Goal: Task Accomplishment & Management: Use online tool/utility

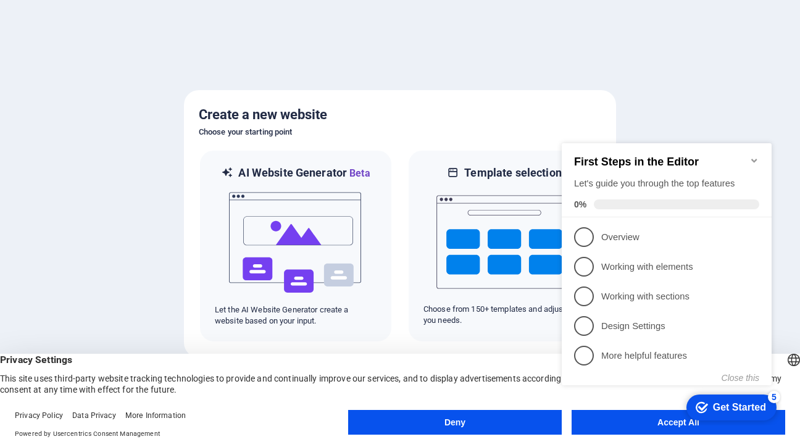
click div "checkmark Get Started 5 First Steps in the Editor Let's guide you through the t…"
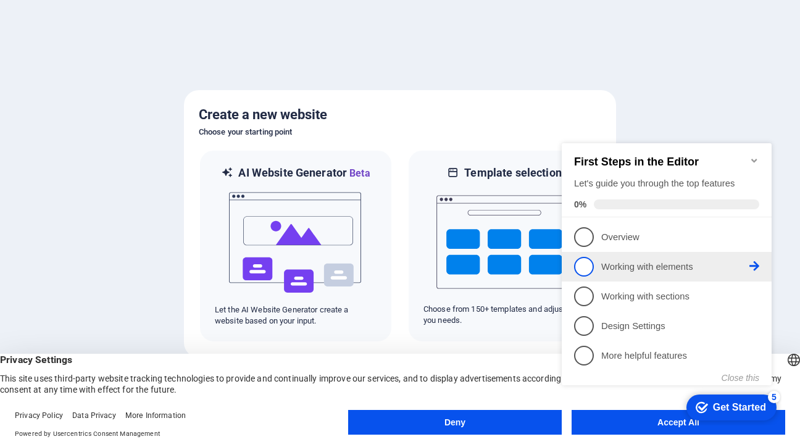
click at [582, 265] on span "2" at bounding box center [584, 267] width 20 height 20
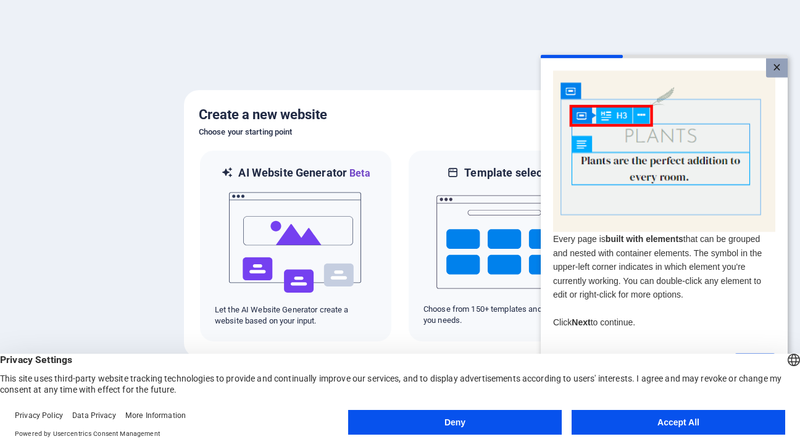
click at [777, 65] on link "×" at bounding box center [777, 67] width 22 height 19
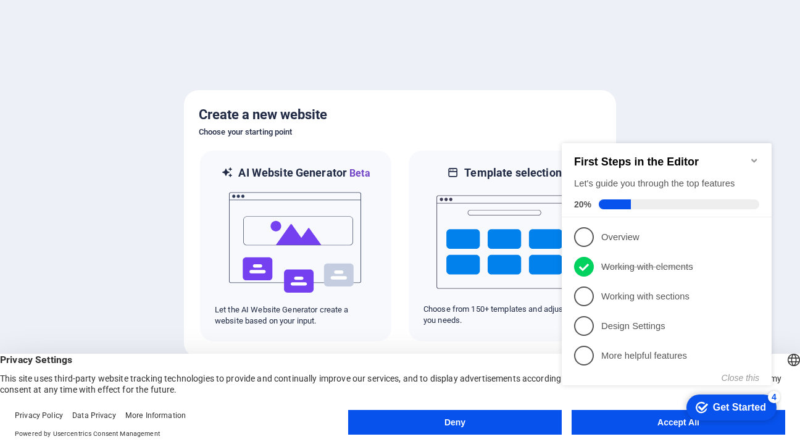
click at [585, 239] on span "1" at bounding box center [584, 237] width 20 height 20
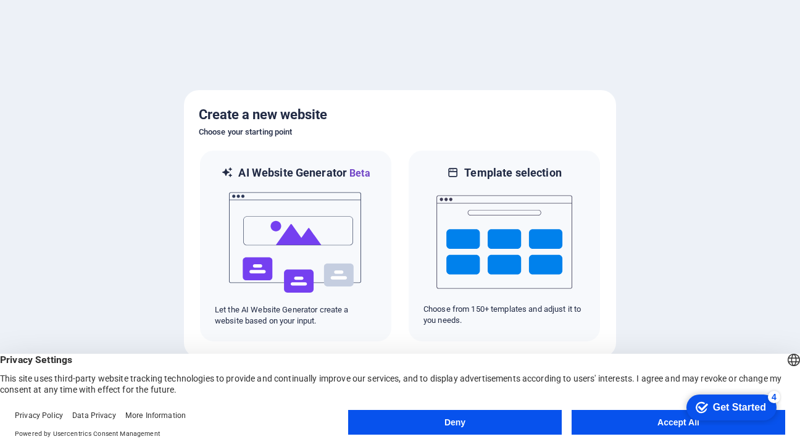
click at [676, 425] on button "Accept All" at bounding box center [677, 422] width 213 height 25
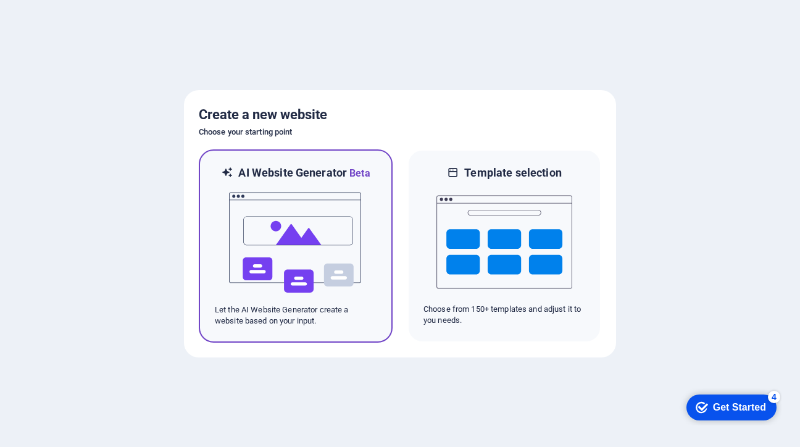
click at [284, 252] on img at bounding box center [296, 242] width 136 height 123
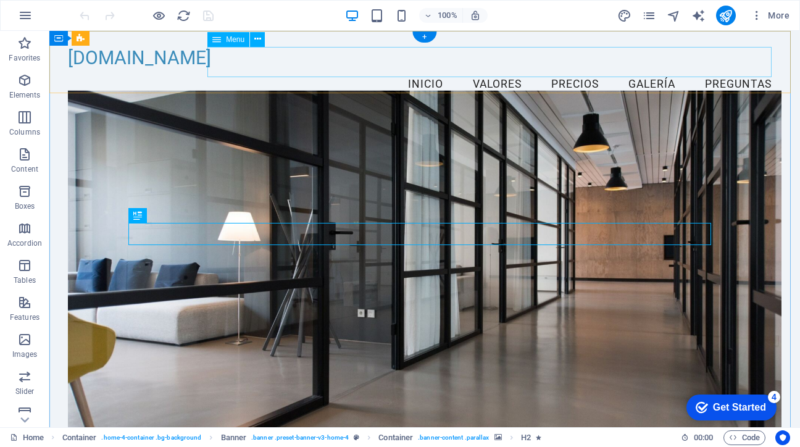
click at [479, 69] on nav "Inicio Valores Precios Galería Preguntas" at bounding box center [424, 84] width 713 height 31
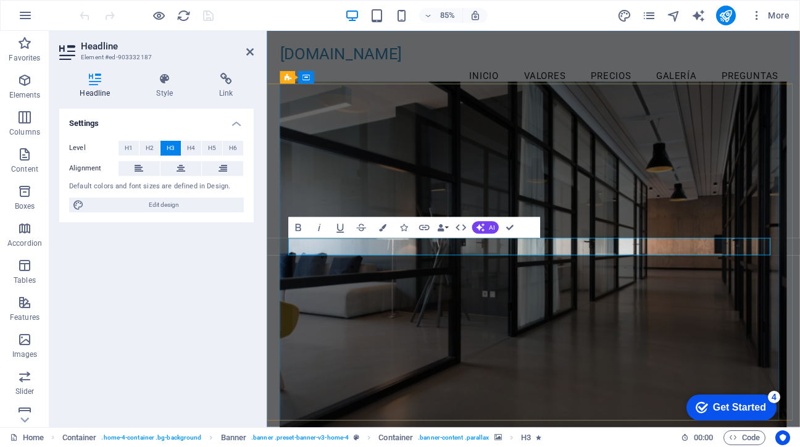
click at [636, 391] on figure at bounding box center [579, 303] width 595 height 425
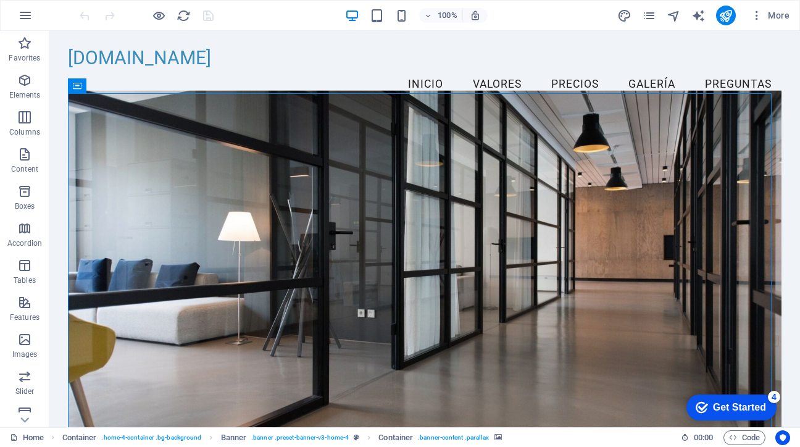
drag, startPoint x: 745, startPoint y: 405, endPoint x: 837, endPoint y: 669, distance: 279.3
click at [744, 405] on div "Get Started" at bounding box center [739, 407] width 53 height 11
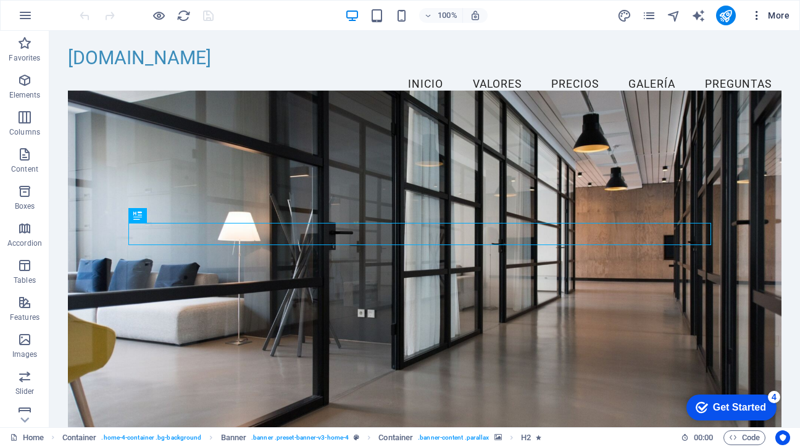
click at [757, 16] on icon "button" at bounding box center [756, 15] width 12 height 12
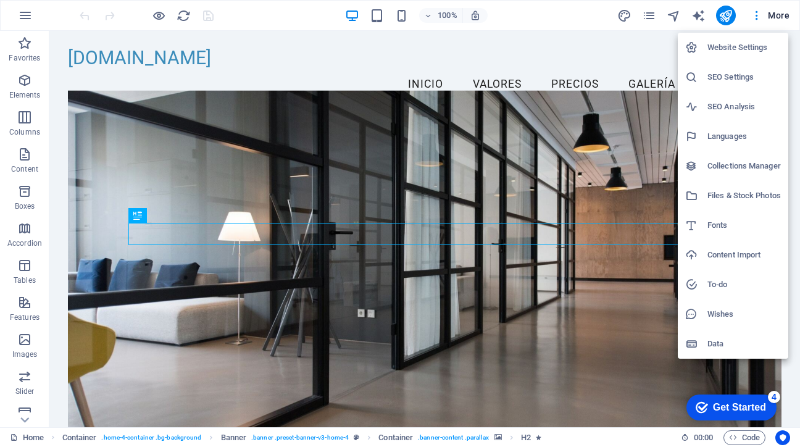
click at [715, 141] on h6 "Languages" at bounding box center [743, 136] width 73 height 15
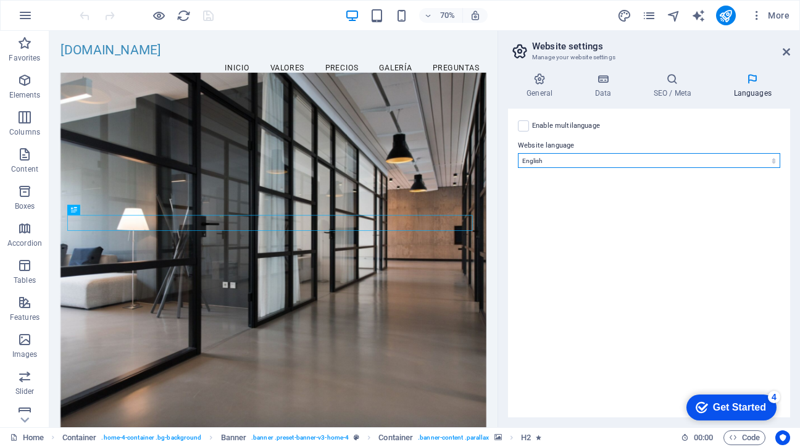
click at [576, 157] on select "Abkhazian Afar Afrikaans Akan Albanian Amharic Arabic Aragonese Armenian Assame…" at bounding box center [649, 160] width 262 height 15
select select "148"
click at [518, 153] on select "Abkhazian Afar Afrikaans Akan Albanian Amharic Arabic Aragonese Armenian Assame…" at bounding box center [649, 160] width 262 height 15
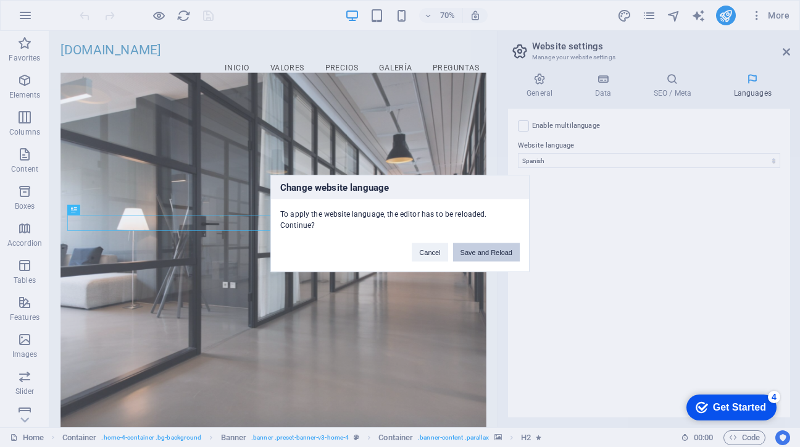
drag, startPoint x: 482, startPoint y: 246, endPoint x: 433, endPoint y: 215, distance: 58.5
click at [482, 246] on button "Save and Reload" at bounding box center [486, 252] width 67 height 19
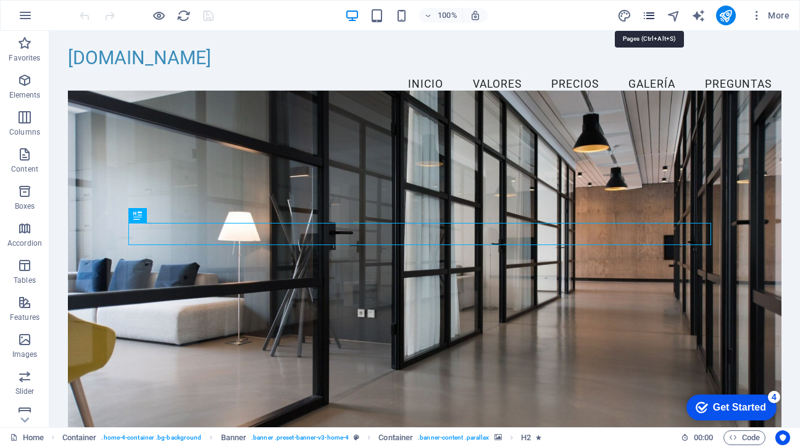
click at [649, 19] on icon "pages" at bounding box center [649, 16] width 14 height 14
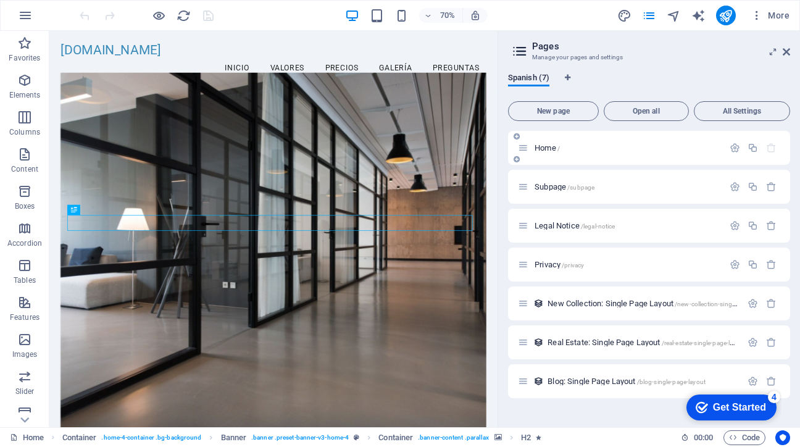
click at [576, 147] on p "Home /" at bounding box center [626, 148] width 185 height 8
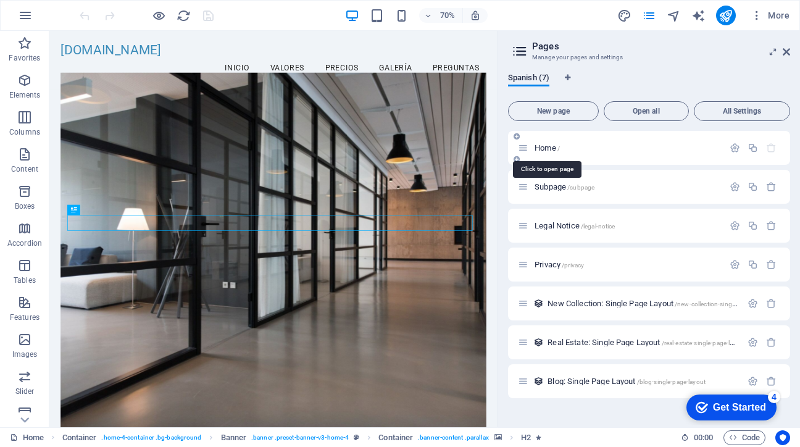
click at [539, 148] on span "Home /" at bounding box center [546, 147] width 25 height 9
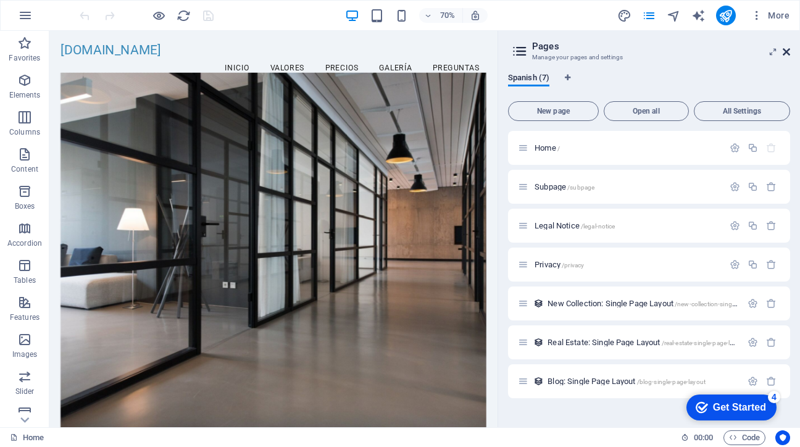
click at [785, 52] on icon at bounding box center [785, 52] width 7 height 10
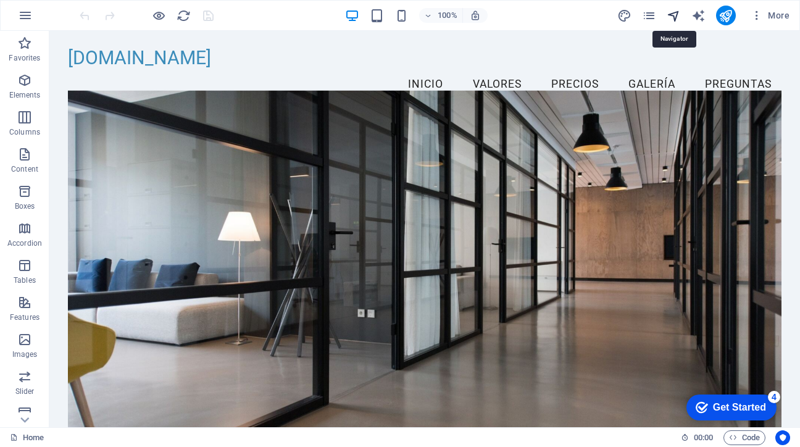
click at [679, 12] on icon "navigator" at bounding box center [673, 16] width 14 height 14
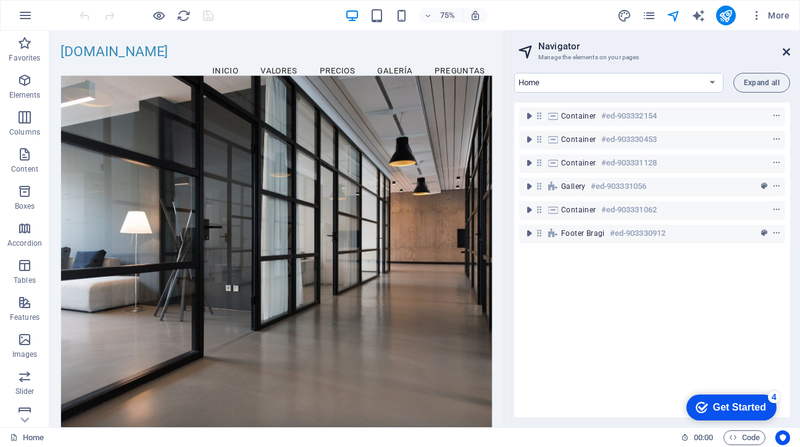
click at [787, 49] on icon at bounding box center [785, 52] width 7 height 10
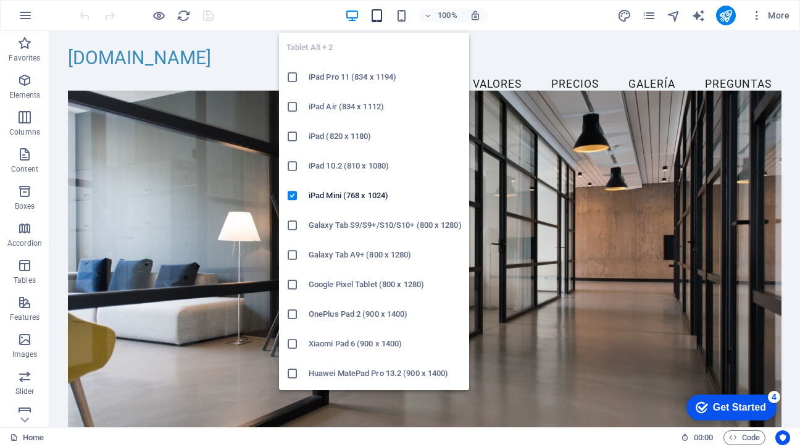
click at [376, 15] on icon "button" at bounding box center [377, 16] width 14 height 14
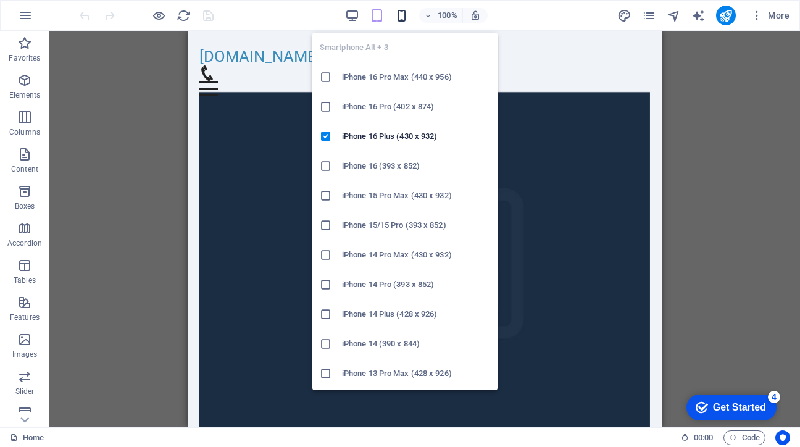
click at [402, 17] on icon "button" at bounding box center [401, 16] width 14 height 14
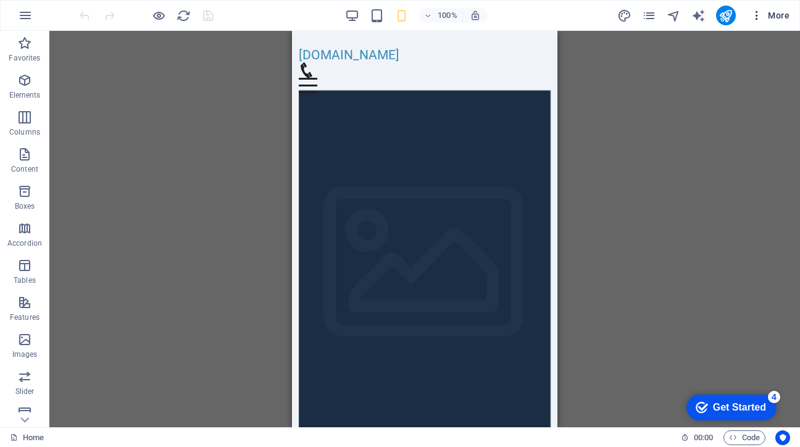
click at [773, 17] on span "More" at bounding box center [769, 15] width 39 height 12
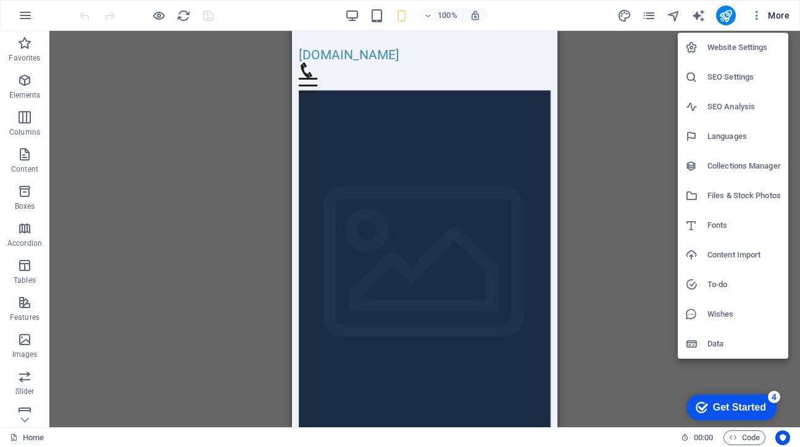
click at [220, 130] on div at bounding box center [400, 223] width 800 height 447
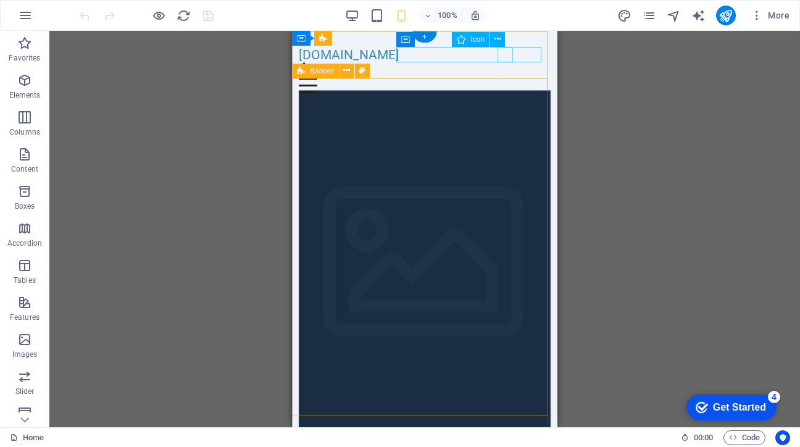
click at [499, 62] on figure at bounding box center [420, 69] width 242 height 15
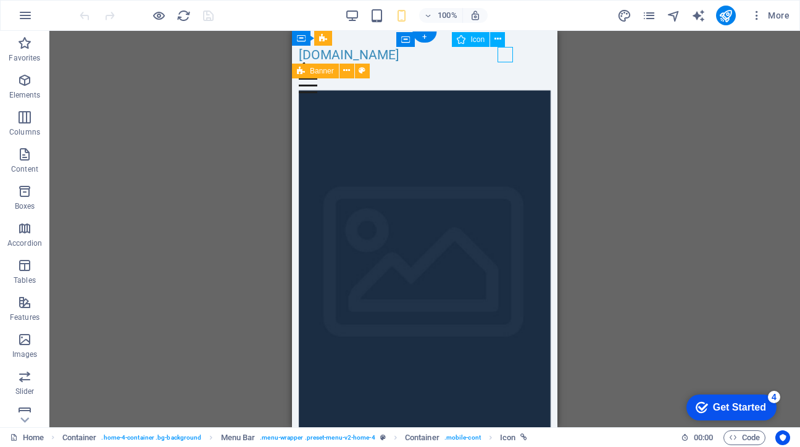
click at [506, 62] on figure at bounding box center [420, 69] width 242 height 15
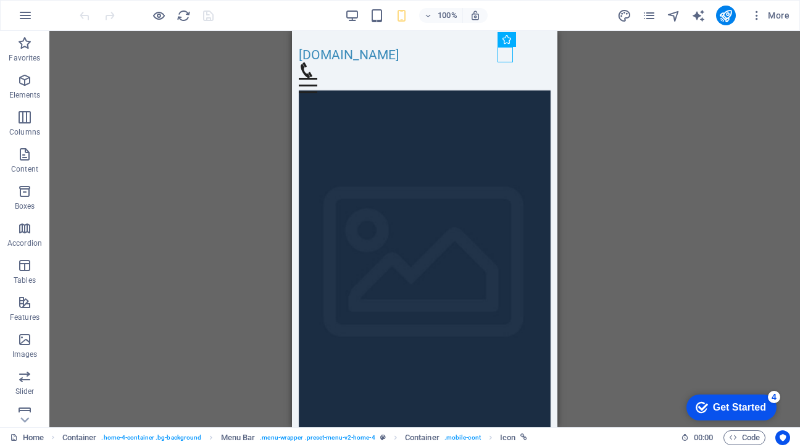
click at [528, 9] on div "100% More" at bounding box center [435, 16] width 717 height 20
click at [728, 17] on icon "publish" at bounding box center [725, 16] width 14 height 14
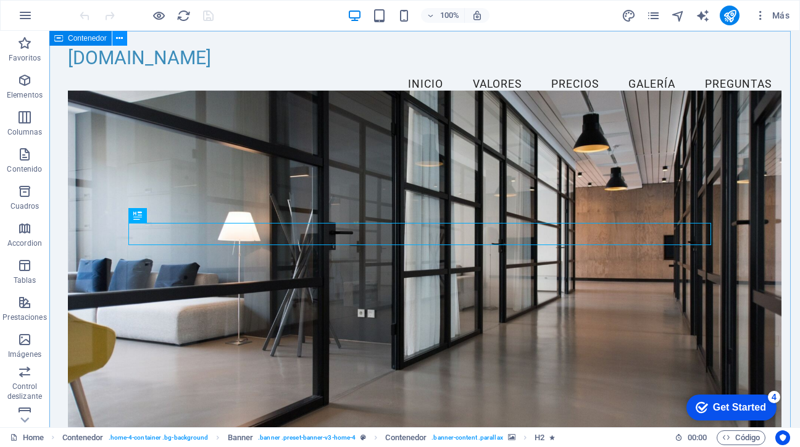
click at [123, 42] on icon at bounding box center [119, 38] width 7 height 13
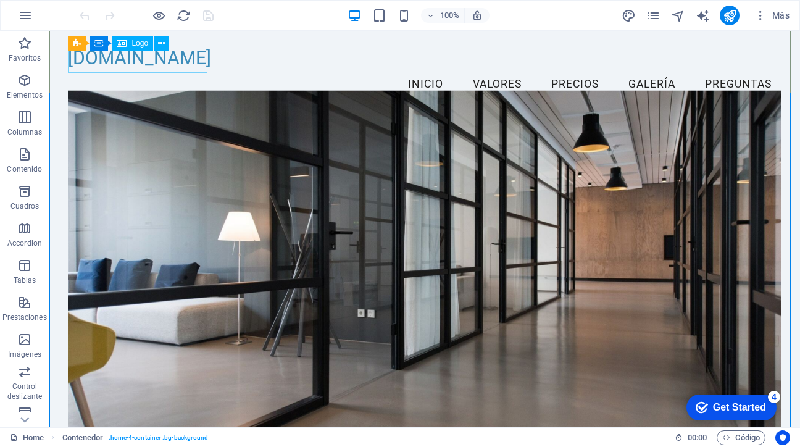
click at [139, 46] on span "Logo" at bounding box center [139, 42] width 17 height 7
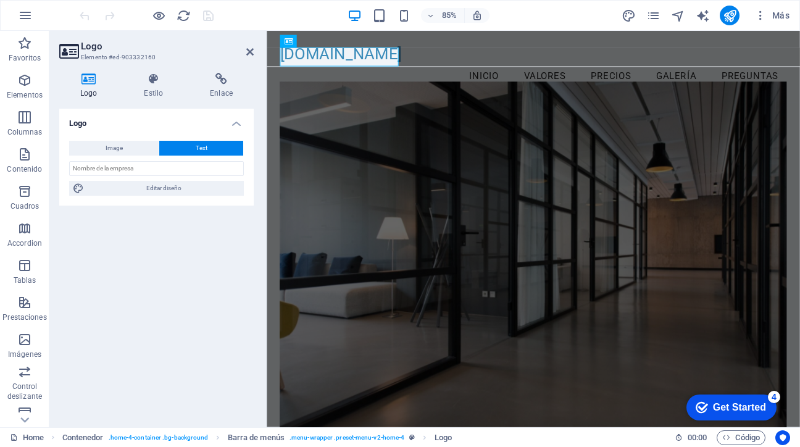
click at [92, 82] on icon at bounding box center [88, 79] width 59 height 12
click at [90, 84] on icon at bounding box center [88, 79] width 59 height 12
click at [107, 148] on span "Image" at bounding box center [114, 148] width 17 height 15
select select "DISABLED_OPTION_VALUE"
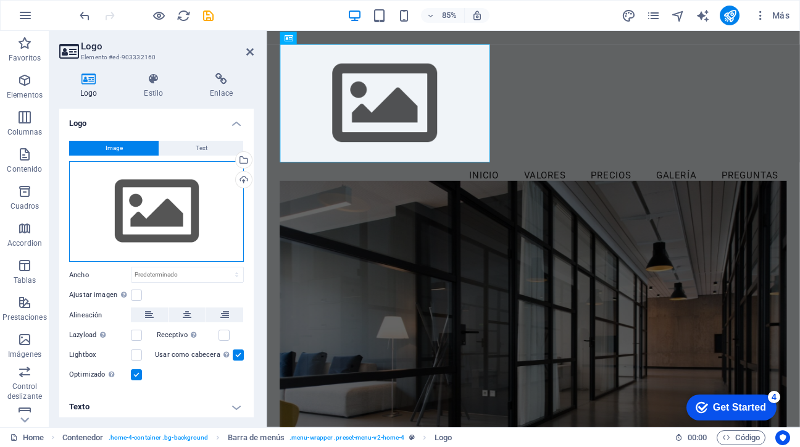
click at [152, 215] on div "Arrastra archivos aquí, haz clic para escoger archivos o selecciona archivos de…" at bounding box center [156, 211] width 175 height 101
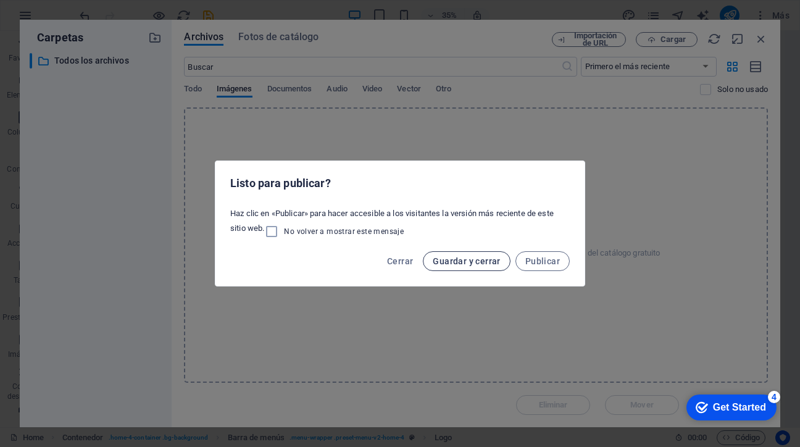
click at [478, 266] on button "Guardar y cerrar" at bounding box center [466, 261] width 87 height 20
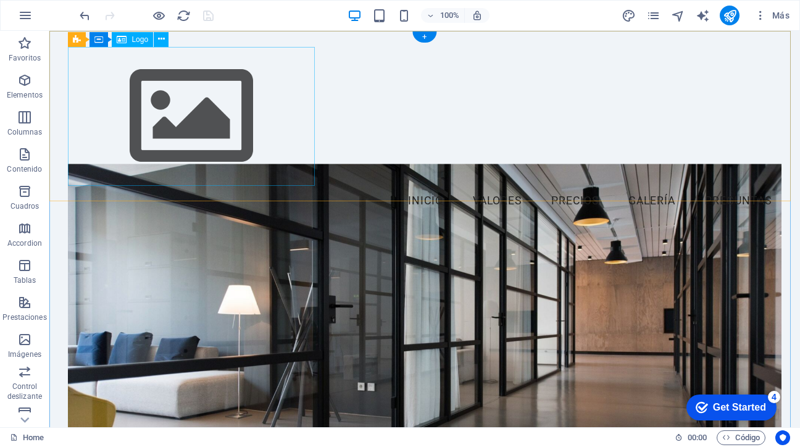
click at [195, 121] on div at bounding box center [424, 116] width 713 height 139
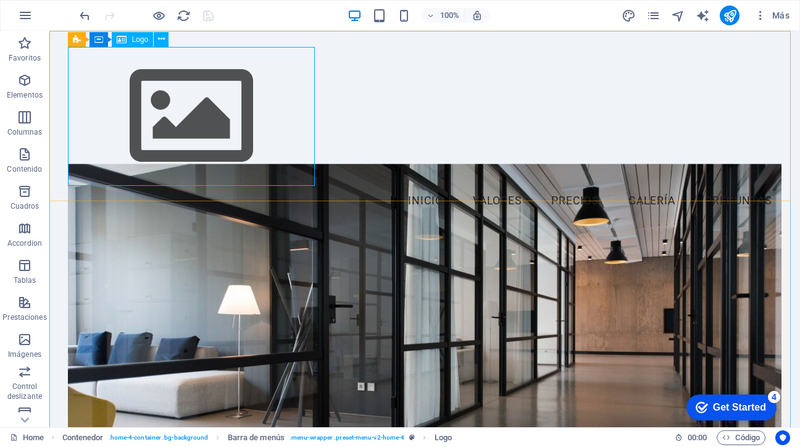
click at [139, 43] on span "Logo" at bounding box center [139, 39] width 17 height 7
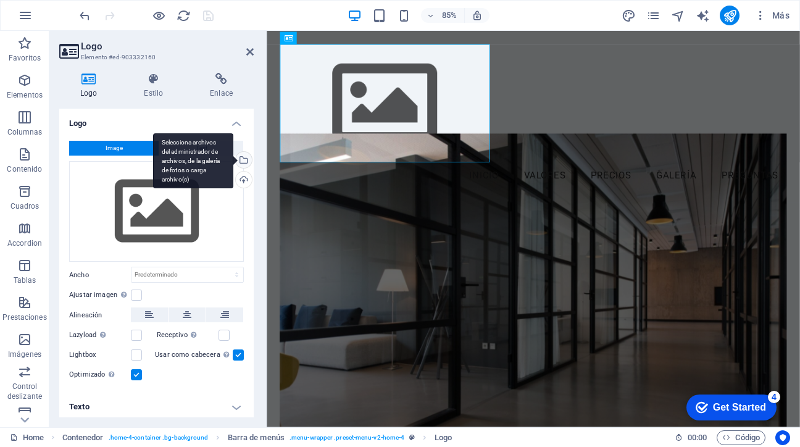
click at [241, 160] on div "Selecciona archivos del administrador de archivos, de la galería de fotos o car…" at bounding box center [242, 161] width 19 height 19
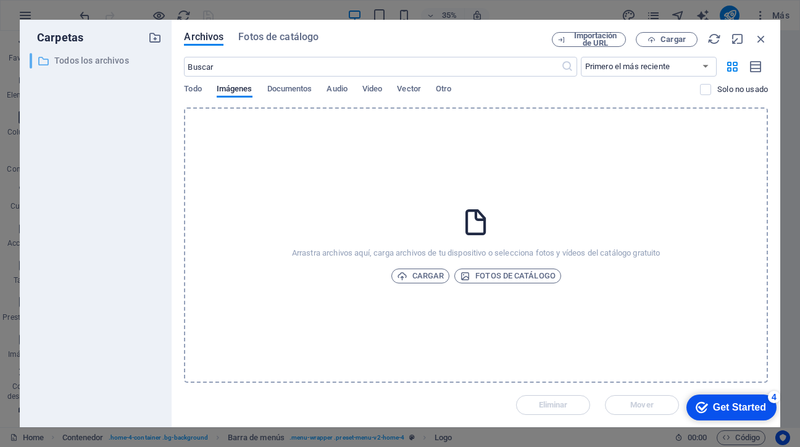
click at [42, 63] on icon at bounding box center [43, 61] width 12 height 12
click at [662, 41] on span "Cargar" at bounding box center [672, 39] width 25 height 7
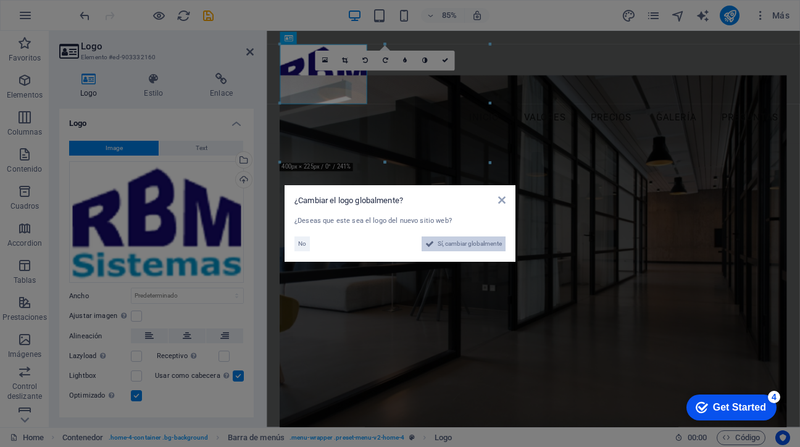
click at [459, 246] on span "Sí, cambiar globalmente" at bounding box center [469, 243] width 64 height 15
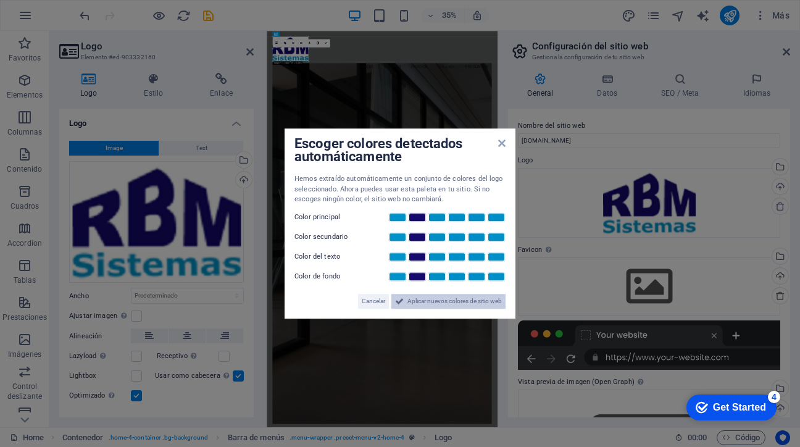
click at [454, 294] on span "Aplicar nuevos colores de sitio web" at bounding box center [454, 301] width 94 height 15
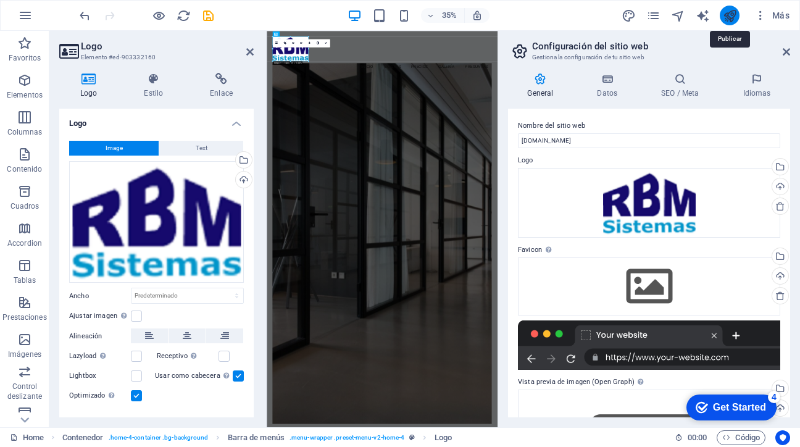
click at [726, 15] on icon "publish" at bounding box center [730, 16] width 14 height 14
